Goal: Book appointment/travel/reservation

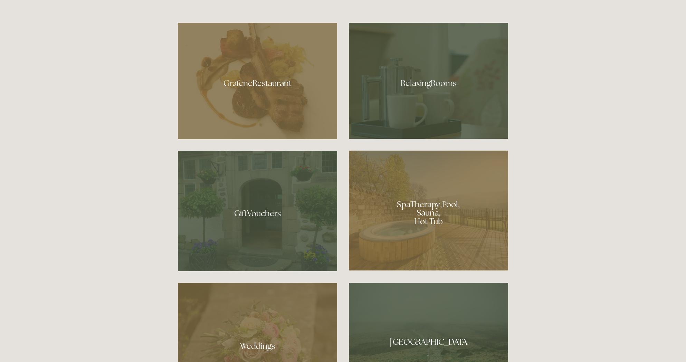
scroll to position [463, 0]
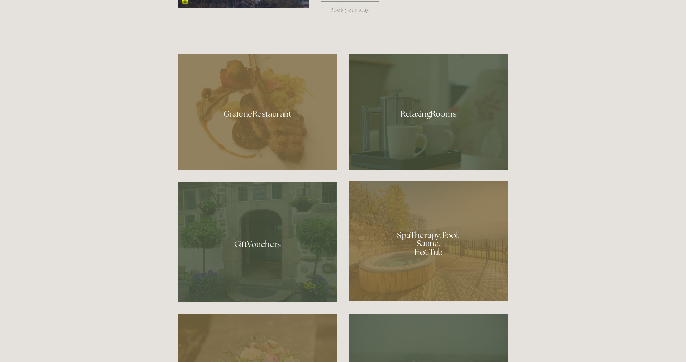
click at [270, 113] on div at bounding box center [257, 112] width 159 height 116
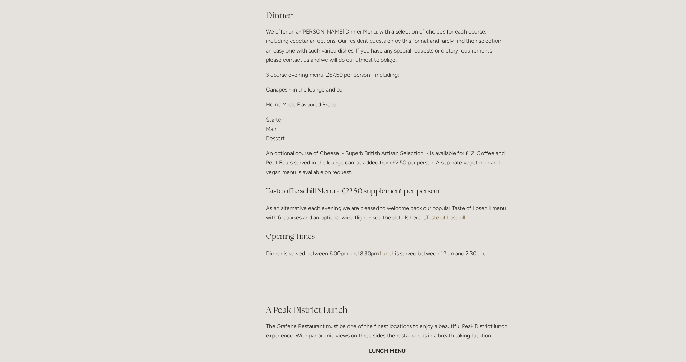
scroll to position [831, 0]
click at [457, 214] on link "Taste of Losehill" at bounding box center [445, 217] width 39 height 7
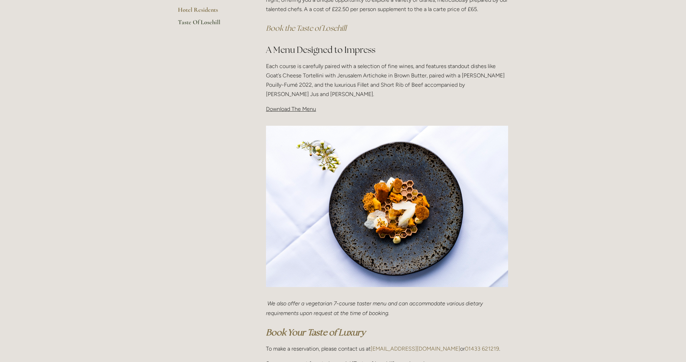
scroll to position [201, 0]
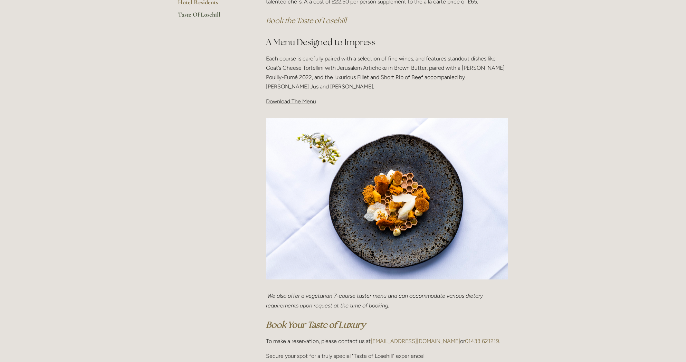
click at [404, 101] on p "Download The Menu" at bounding box center [387, 101] width 242 height 9
click at [290, 102] on span "Download The Menu" at bounding box center [291, 101] width 50 height 7
click at [302, 101] on span "Download The Menu" at bounding box center [291, 101] width 50 height 7
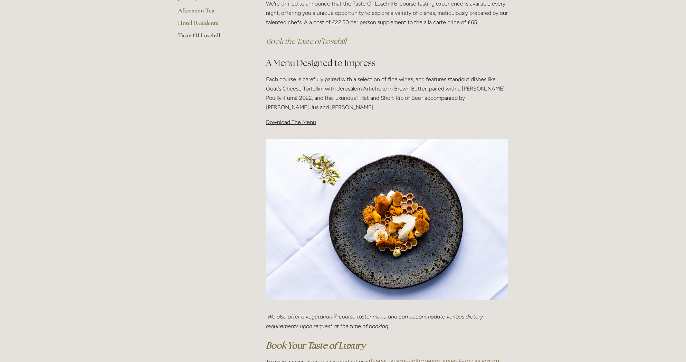
scroll to position [160, 0]
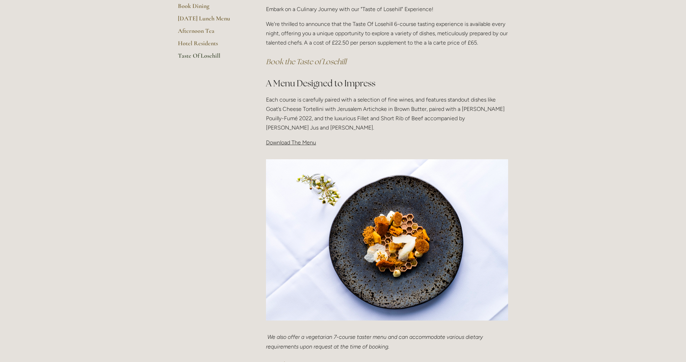
click at [302, 147] on div "Taste Of Losehill Embark on a Culinary Journey with our "Taste of Losehill" Exp…" at bounding box center [387, 65] width 254 height 176
click at [318, 163] on img at bounding box center [387, 240] width 242 height 162
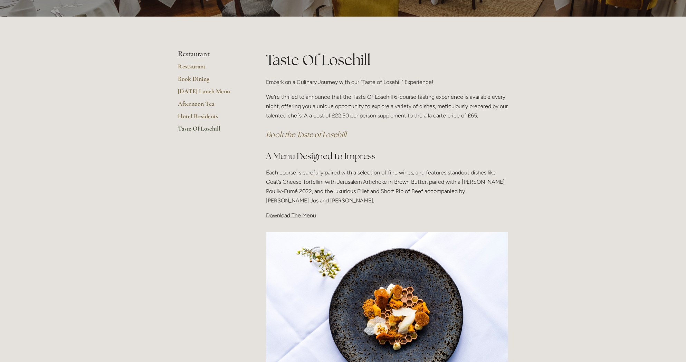
scroll to position [84, 0]
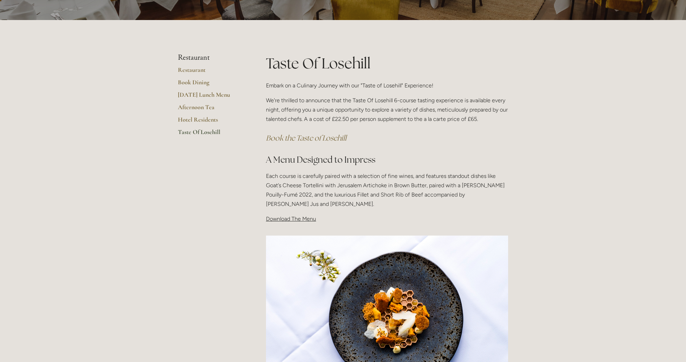
click at [209, 132] on link "Taste Of Losehill" at bounding box center [211, 134] width 66 height 12
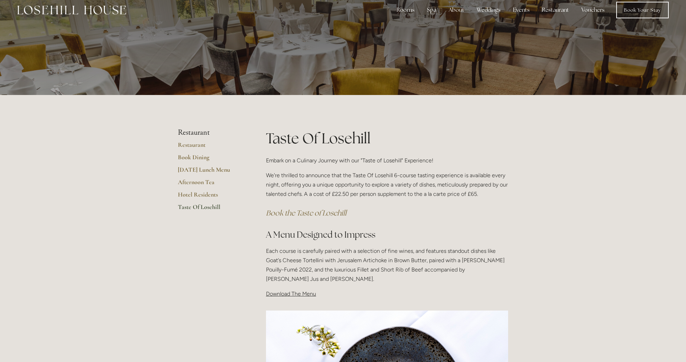
scroll to position [11, 0]
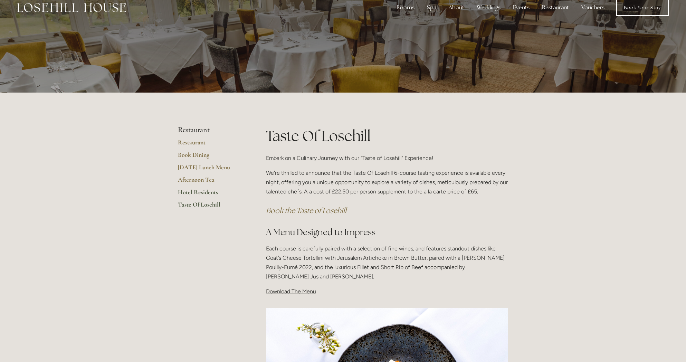
click at [205, 191] on link "Hotel Residents" at bounding box center [211, 194] width 66 height 12
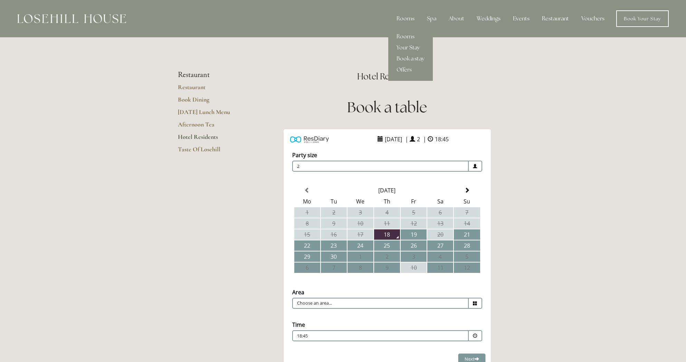
click at [405, 19] on div "Rooms" at bounding box center [405, 19] width 29 height 14
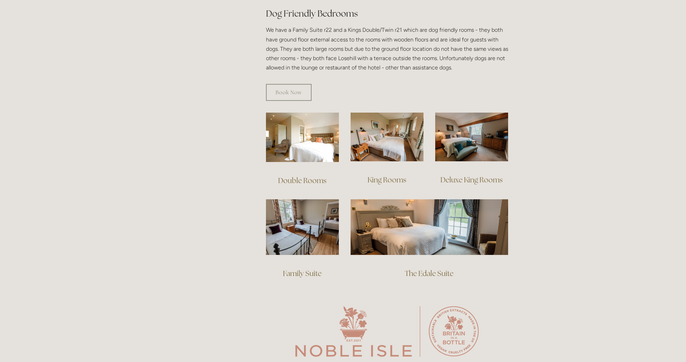
scroll to position [395, 0]
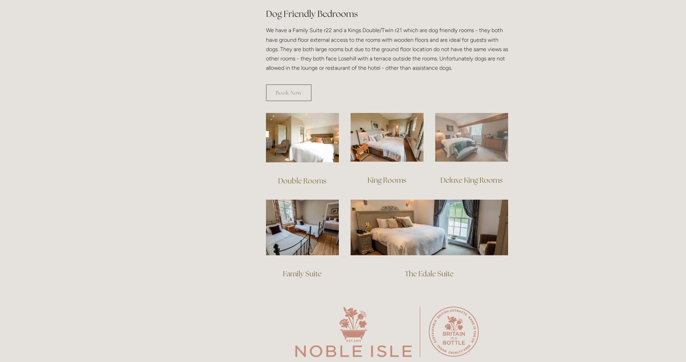
click at [465, 139] on img at bounding box center [471, 137] width 73 height 49
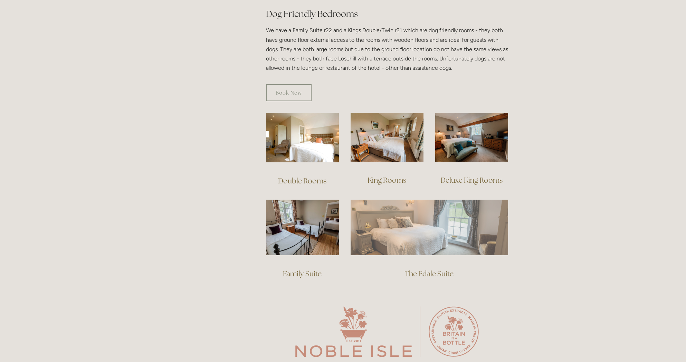
click at [431, 231] on img at bounding box center [428, 227] width 157 height 55
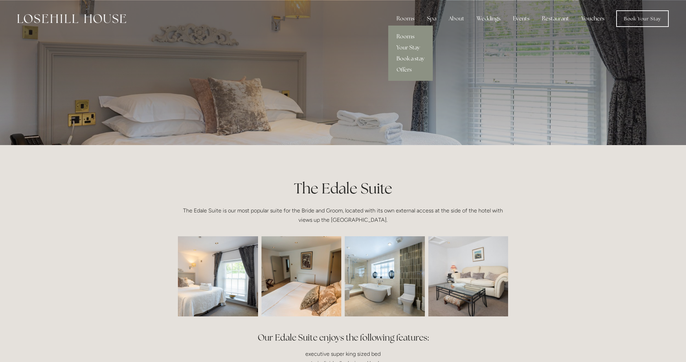
click at [410, 58] on link "Book a stay" at bounding box center [410, 58] width 45 height 11
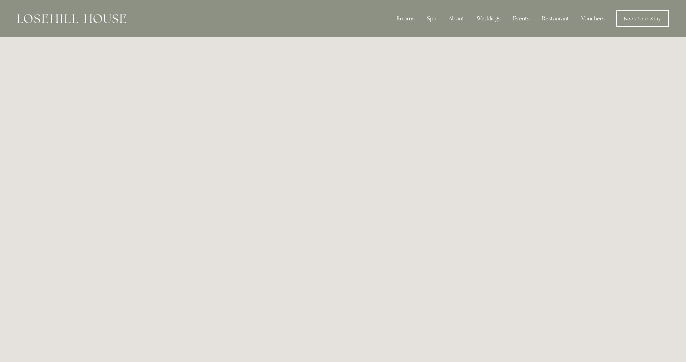
scroll to position [0, 2]
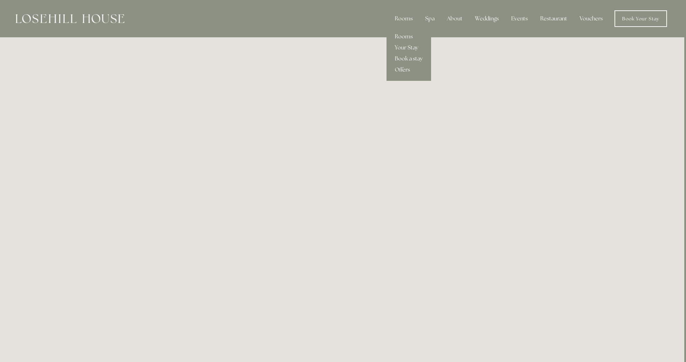
click at [401, 69] on link "Offers" at bounding box center [408, 69] width 45 height 11
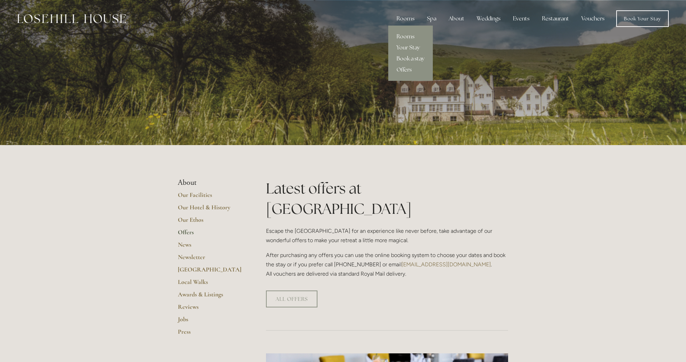
click at [410, 58] on link "Book a stay" at bounding box center [410, 58] width 45 height 11
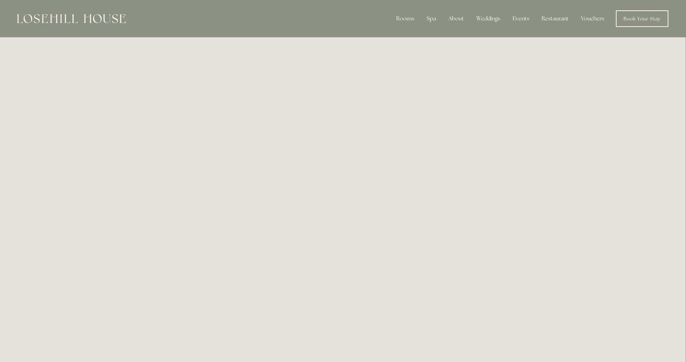
scroll to position [0, 0]
